Goal: Information Seeking & Learning: Learn about a topic

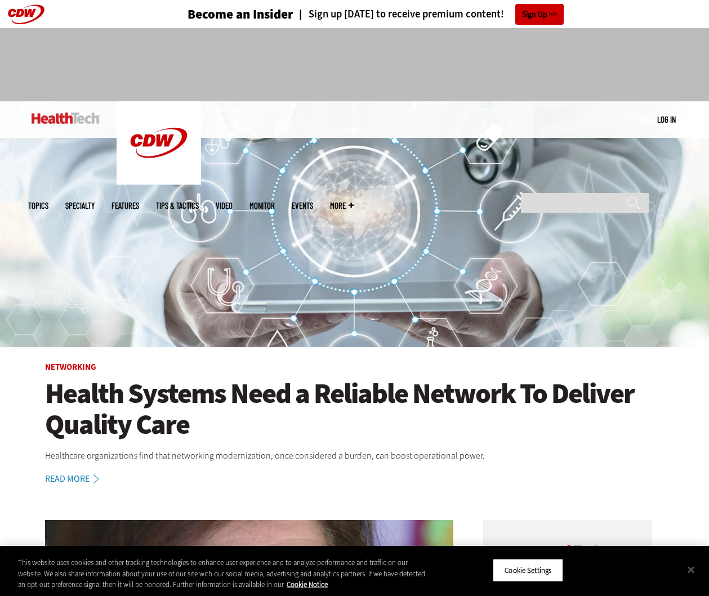
click at [673, 118] on link "Log in" at bounding box center [666, 119] width 19 height 10
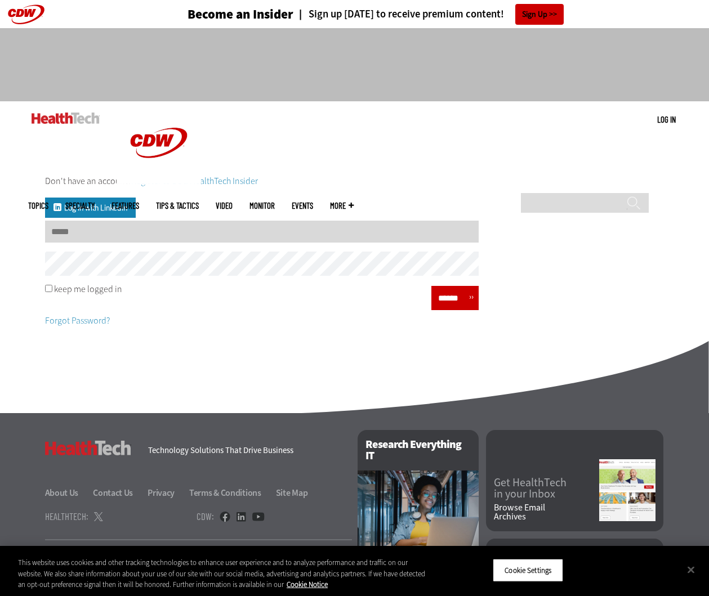
click at [173, 230] on input "Username" at bounding box center [261, 232] width 433 height 22
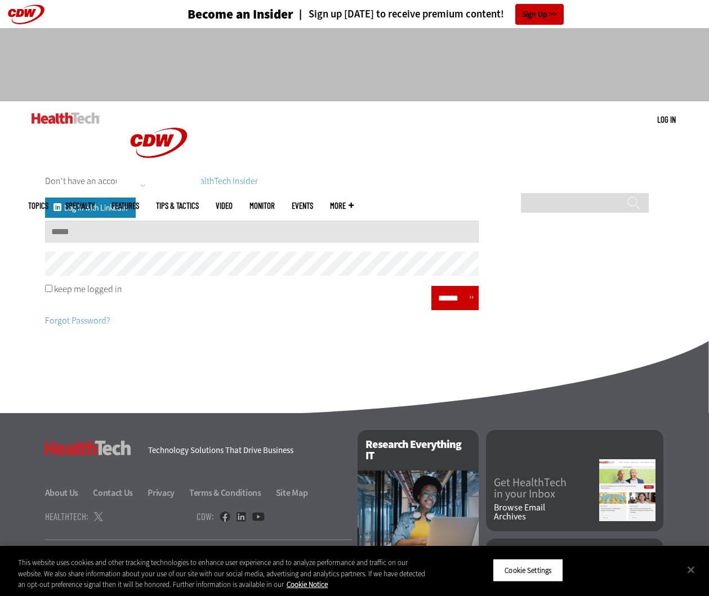
type input "**********"
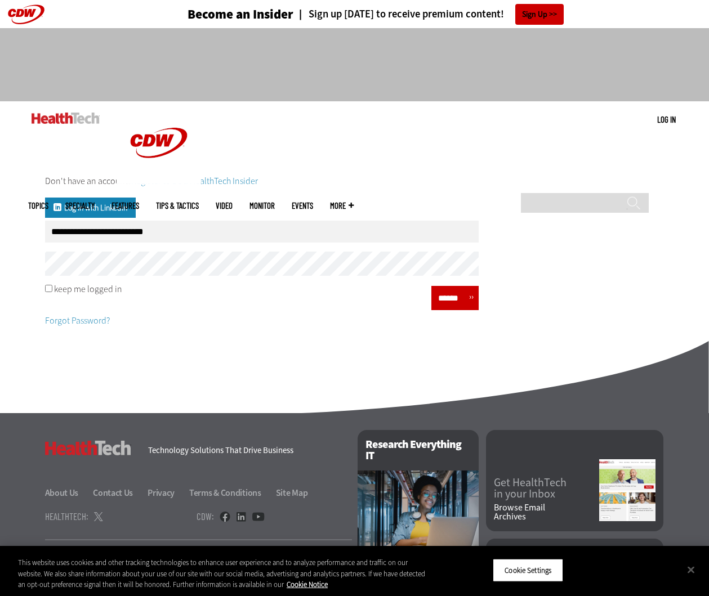
click at [455, 298] on input "******" at bounding box center [451, 298] width 34 height 16
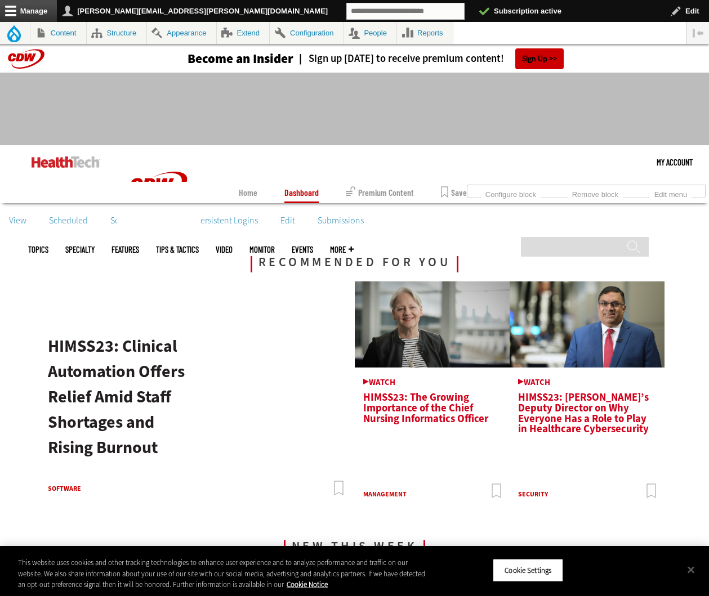
click at [44, 163] on img at bounding box center [66, 161] width 68 height 11
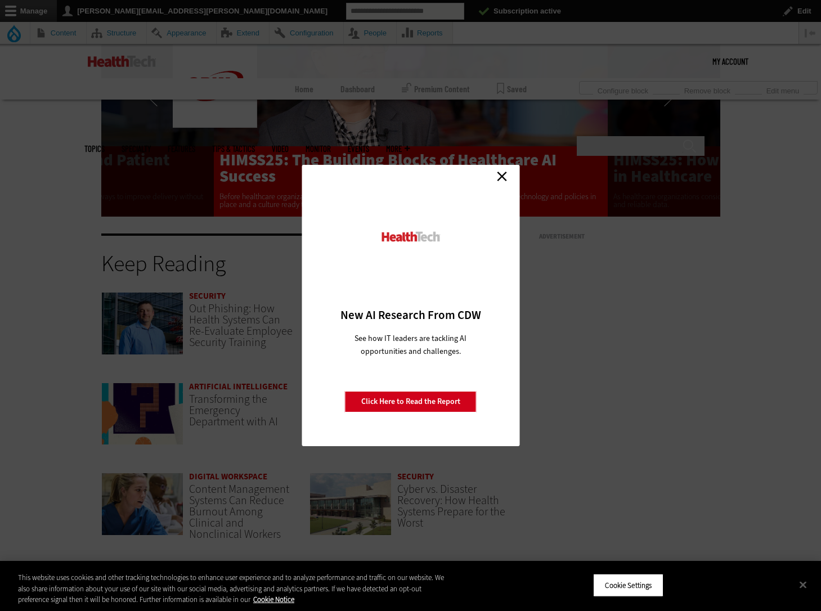
scroll to position [2386, 0]
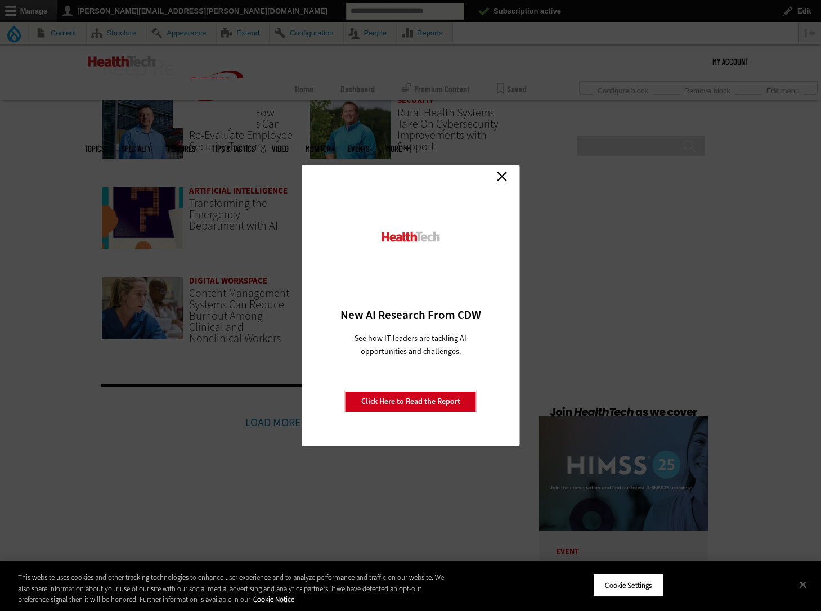
click at [496, 181] on link "Close" at bounding box center [502, 176] width 17 height 17
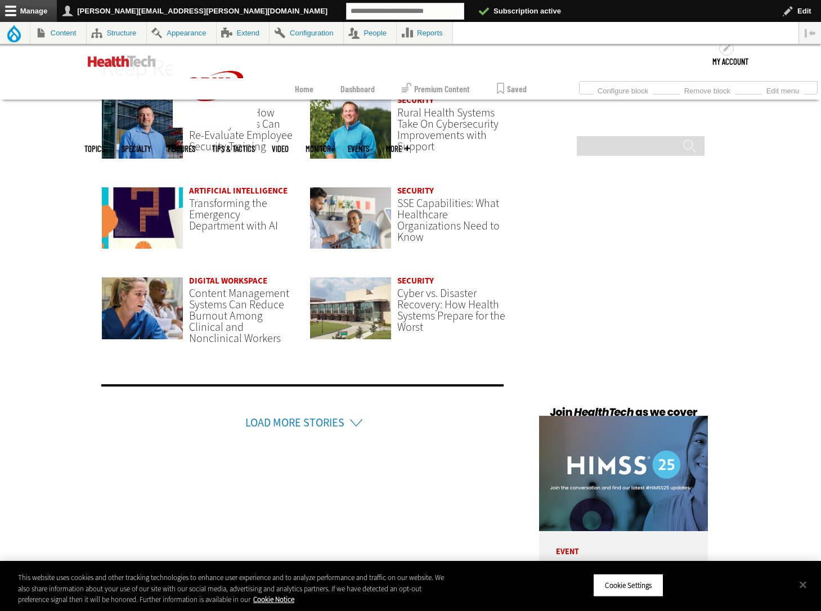
click at [340, 418] on link "Load More Stories" at bounding box center [294, 422] width 99 height 15
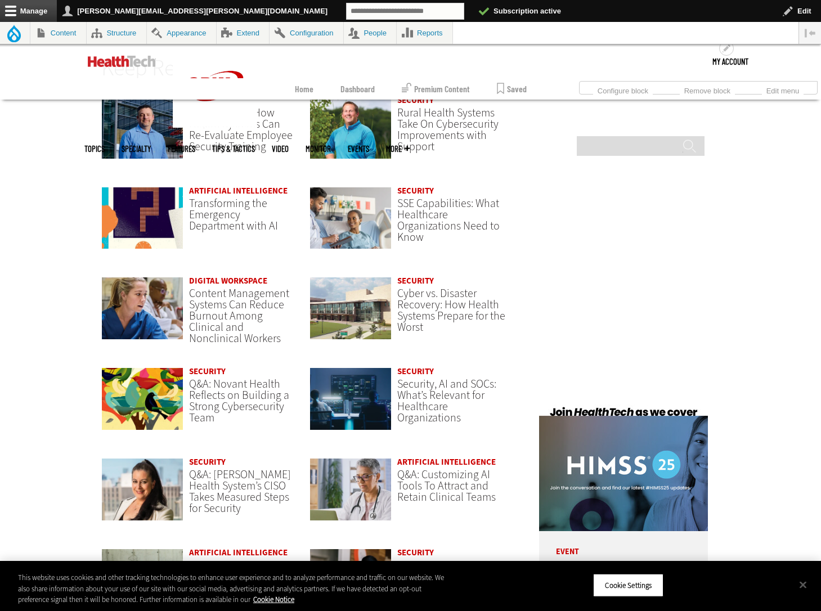
click at [315, 423] on img at bounding box center [351, 398] width 83 height 63
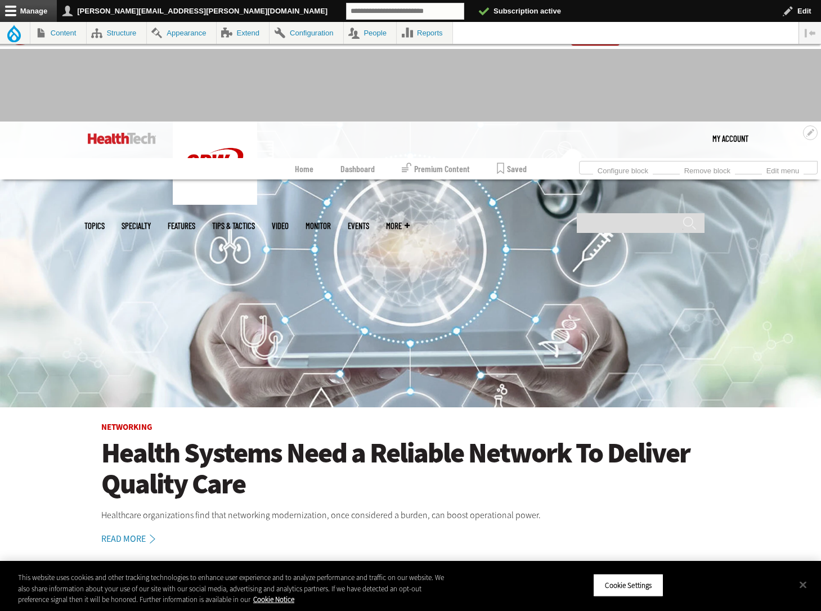
scroll to position [0, 0]
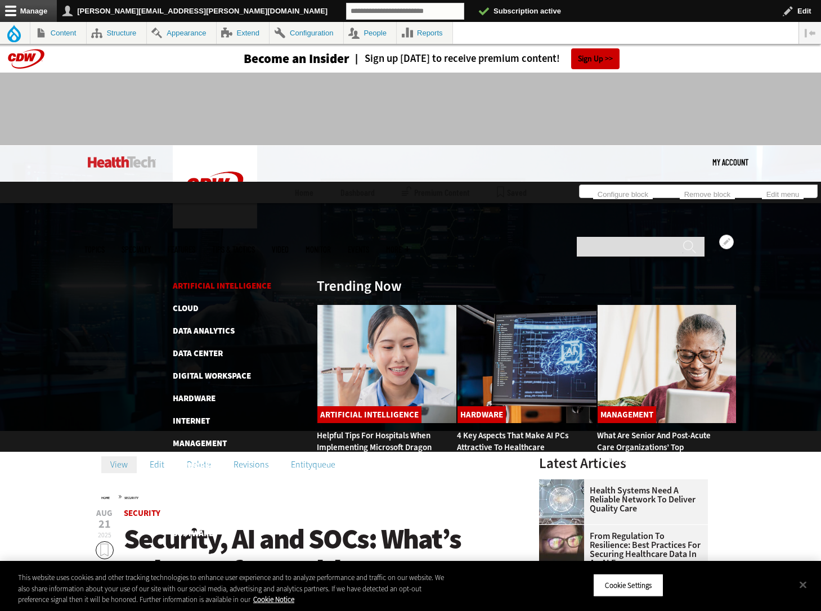
click at [192, 280] on link "Artificial Intelligence" at bounding box center [222, 285] width 98 height 11
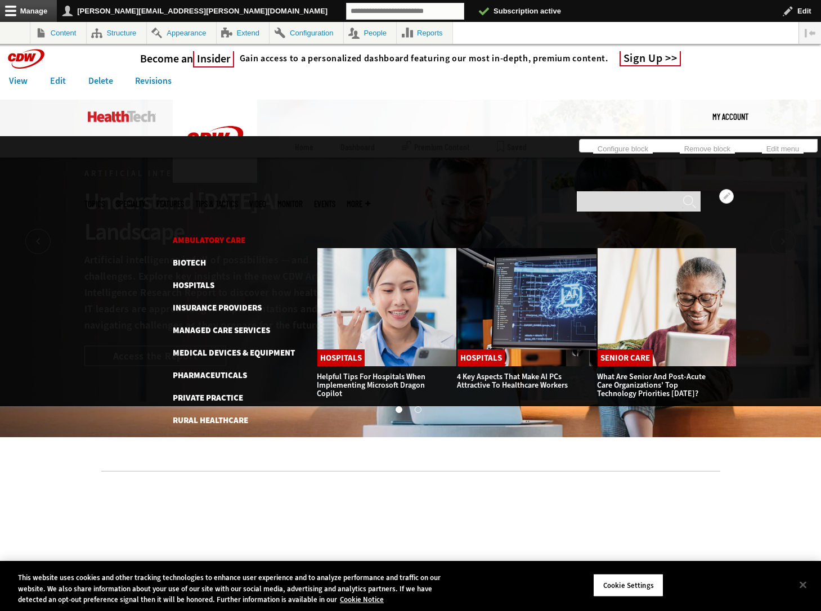
click at [208, 235] on link "Ambulatory Care" at bounding box center [209, 240] width 73 height 11
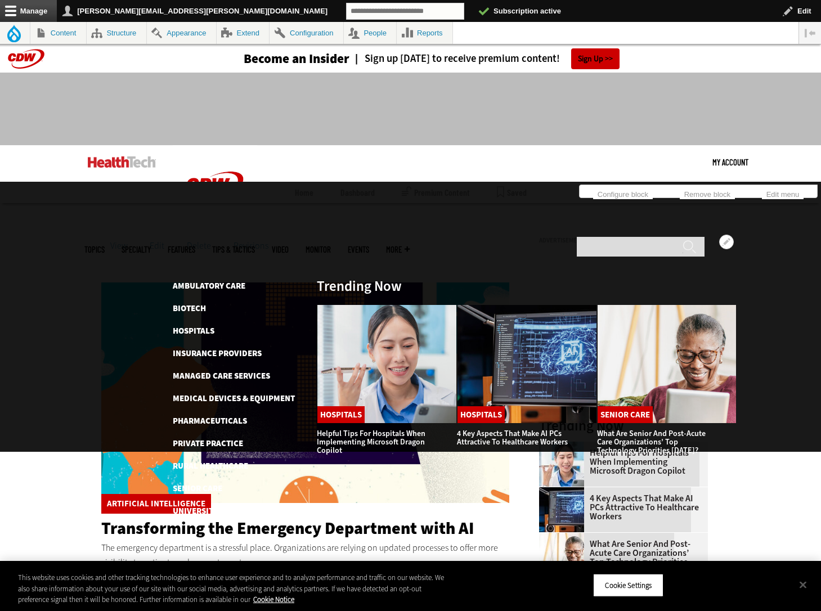
click at [195, 245] on link "Features" at bounding box center [182, 249] width 28 height 8
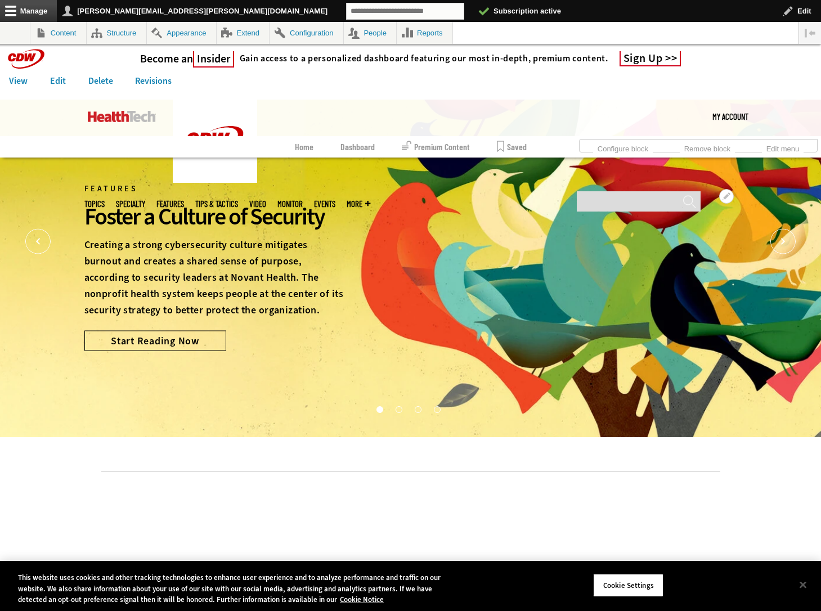
click at [238, 200] on link "Tips & Tactics" at bounding box center [216, 204] width 43 height 8
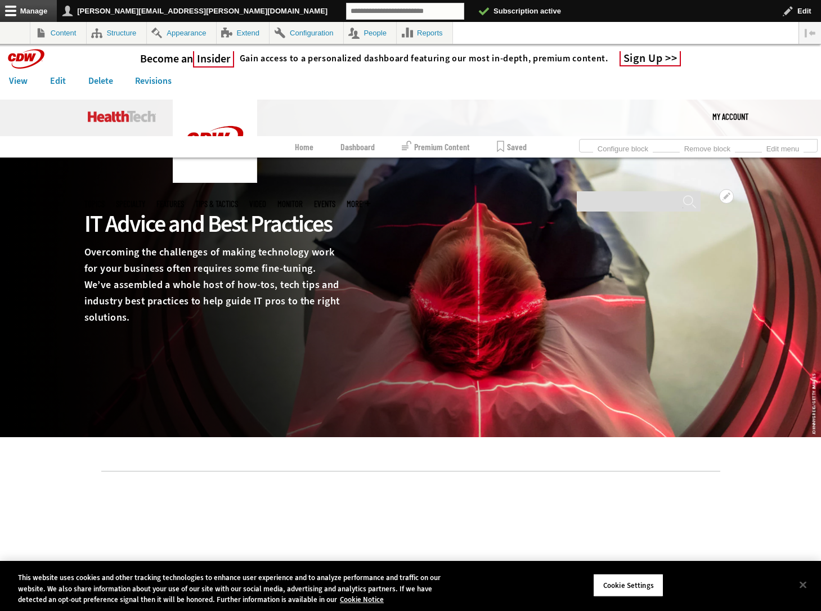
click at [266, 200] on link "Video" at bounding box center [257, 204] width 17 height 8
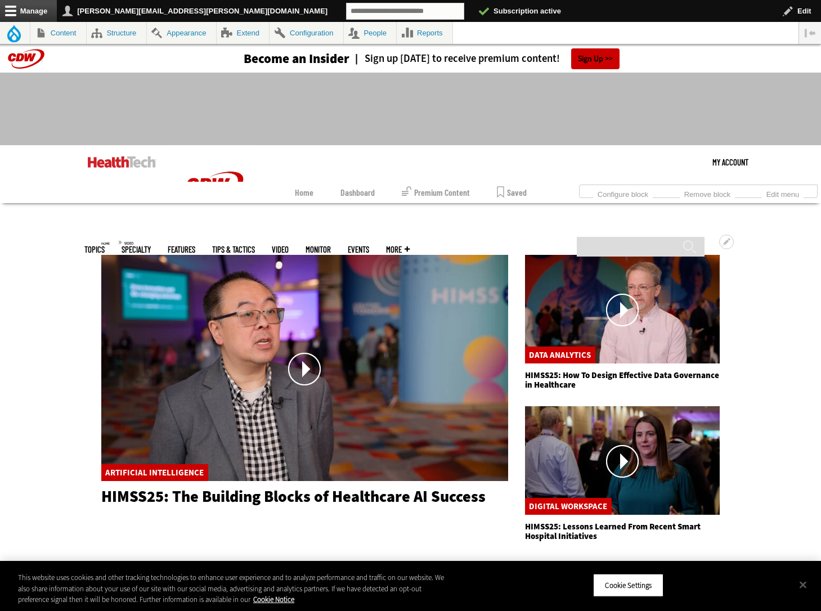
click at [331, 245] on link "MonITor" at bounding box center [318, 249] width 25 height 8
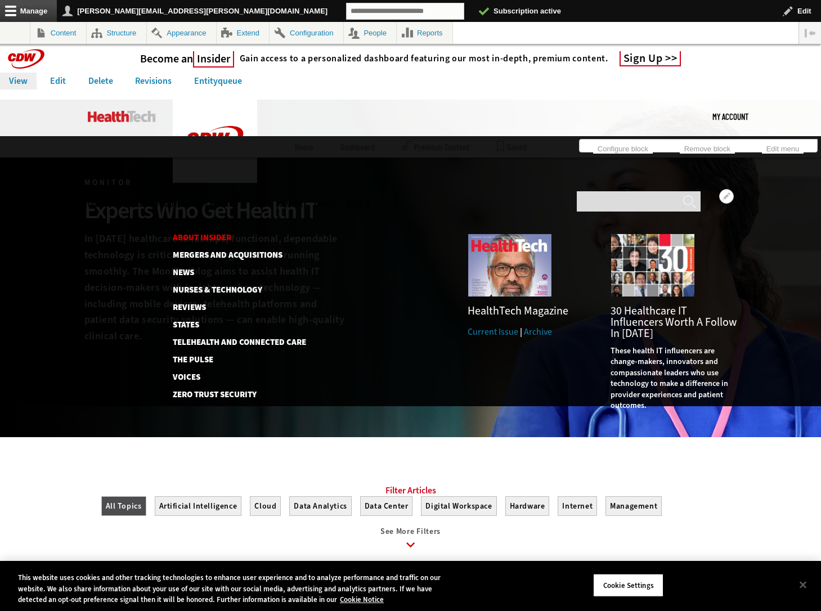
click at [213, 234] on link "About Insider" at bounding box center [233, 238] width 121 height 8
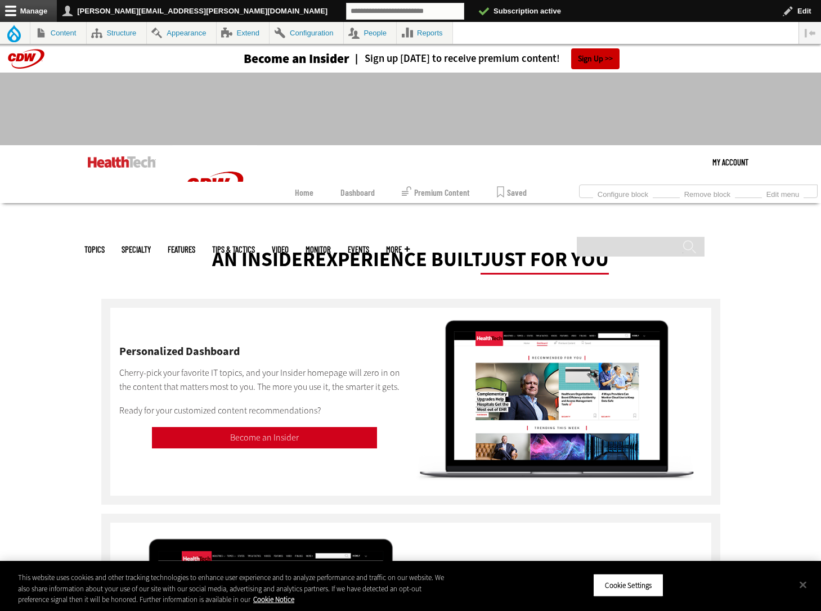
click at [28, 58] on header "Become an Insider Sign up today to receive premium content! Sign Up" at bounding box center [410, 58] width 821 height 28
click at [27, 60] on header "Become an Insider Sign up today to receive premium content! Sign Up" at bounding box center [410, 58] width 821 height 28
click at [15, 60] on header "Become an Insider Sign up today to receive premium content! Sign Up" at bounding box center [410, 58] width 821 height 28
click at [25, 57] on header "Become an Insider Sign up today to receive premium content! Sign Up" at bounding box center [410, 58] width 821 height 28
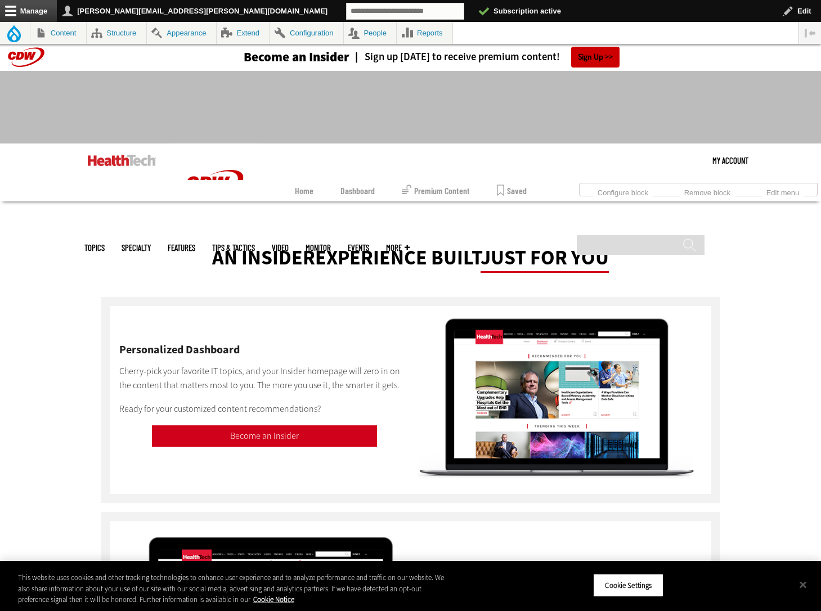
scroll to position [2, 0]
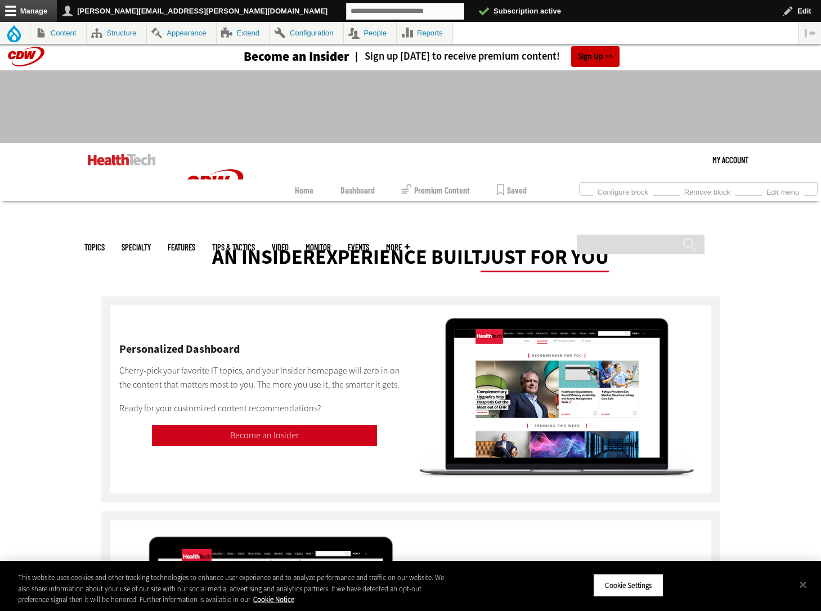
click at [116, 163] on img at bounding box center [122, 159] width 68 height 11
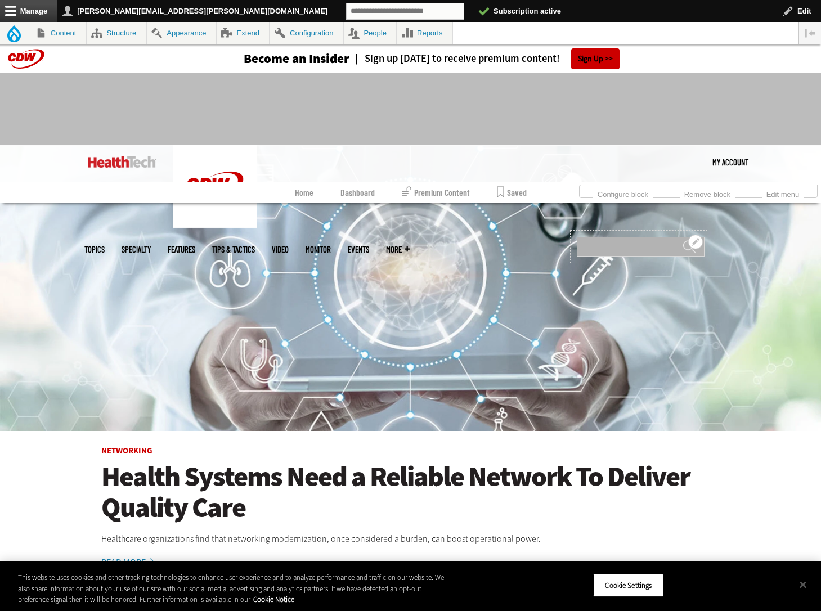
click at [661, 237] on input "Search" at bounding box center [641, 247] width 128 height 20
type input "**"
click at [683, 240] on input "******" at bounding box center [690, 251] width 14 height 23
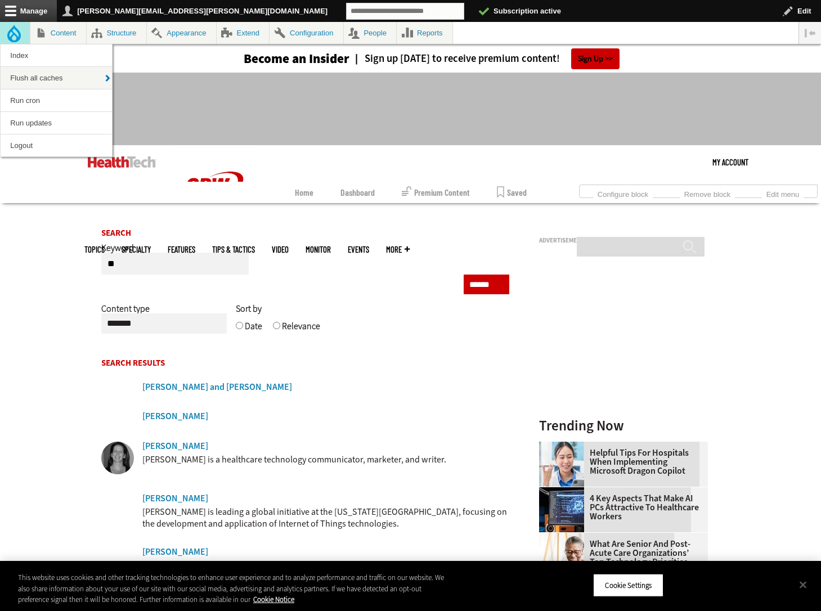
click at [11, 35] on link "Tools" at bounding box center [15, 33] width 30 height 22
